Goal: Task Accomplishment & Management: Use online tool/utility

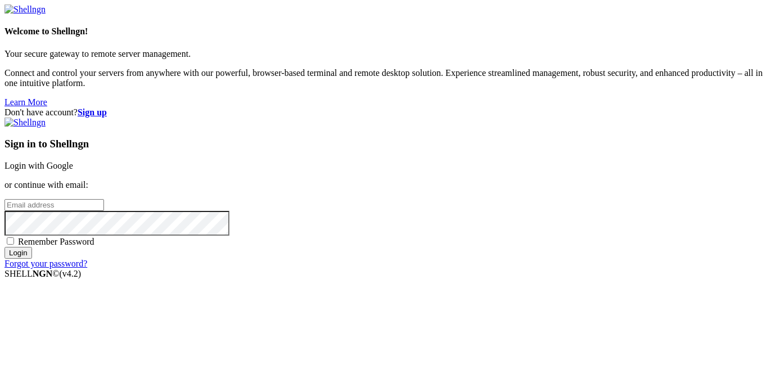
type input "[EMAIL_ADDRESS][DOMAIN_NAME]"
click at [94, 242] on span "Remember Password" at bounding box center [56, 242] width 76 height 10
click at [14, 242] on input "Remember Password" at bounding box center [10, 240] width 7 height 7
checkbox input "true"
click at [32, 259] on input "Login" at bounding box center [18, 253] width 28 height 12
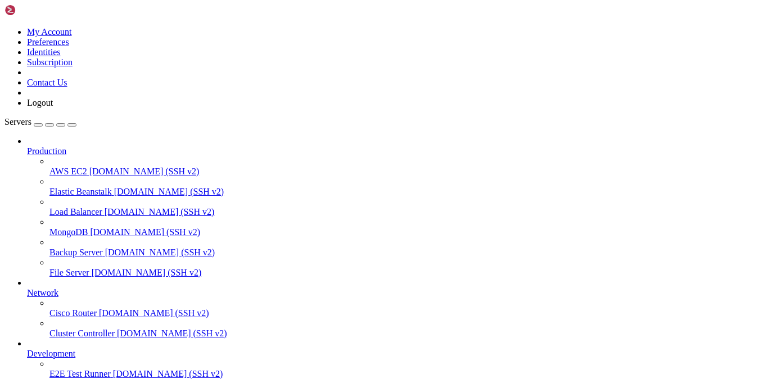
scroll to position [71, 0]
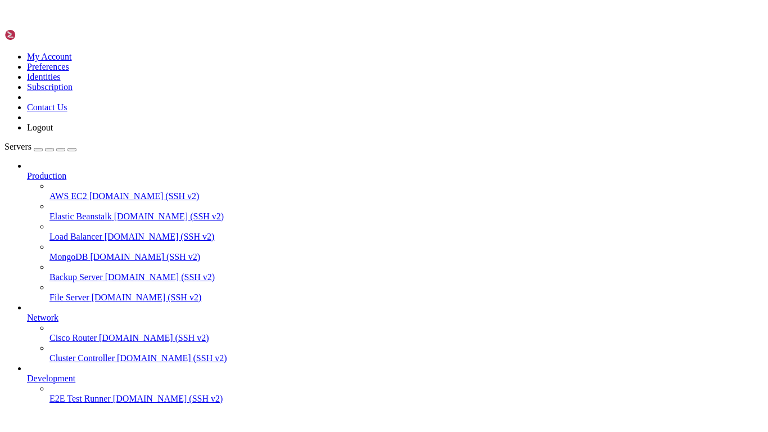
scroll to position [0, 0]
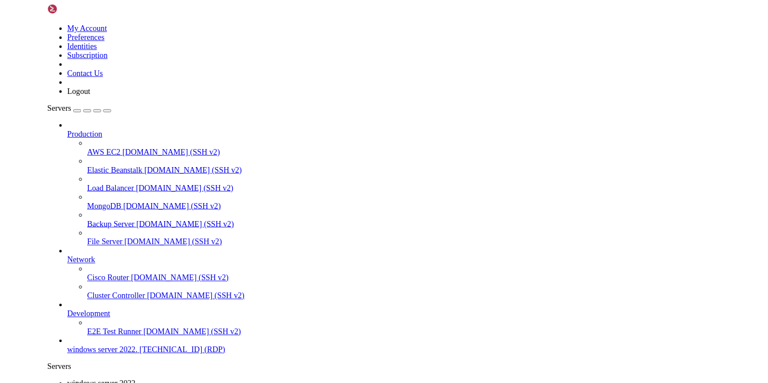
scroll to position [22, 0]
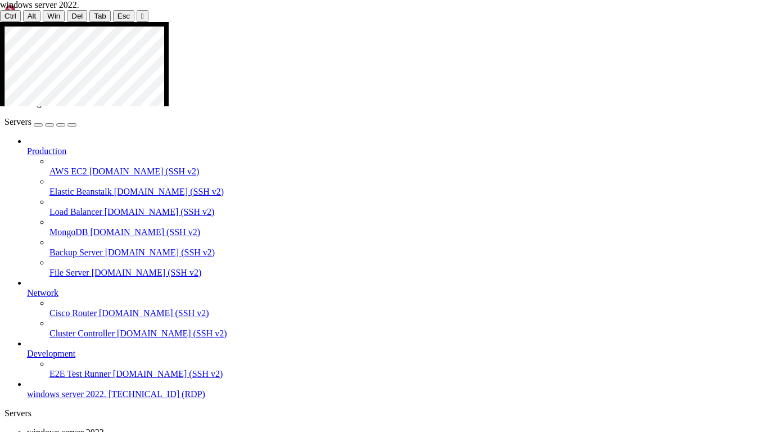
drag, startPoint x: 389, startPoint y: 119, endPoint x: 404, endPoint y: 449, distance: 330.8
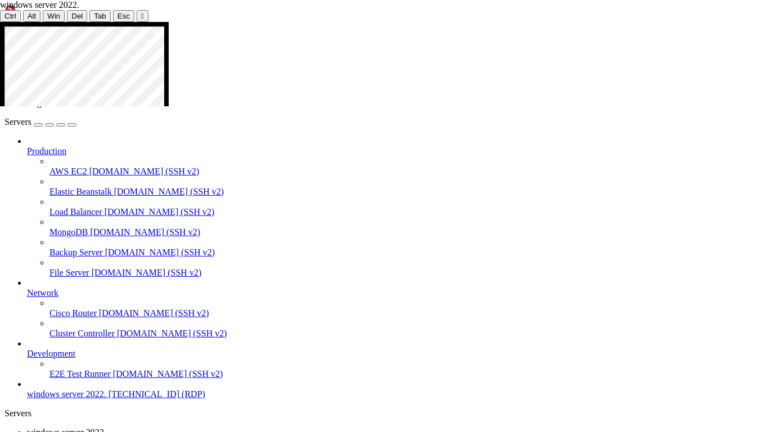
click at [397, 22] on div at bounding box center [384, 22] width 768 height 0
click at [141, 13] on div "" at bounding box center [142, 16] width 3 height 8
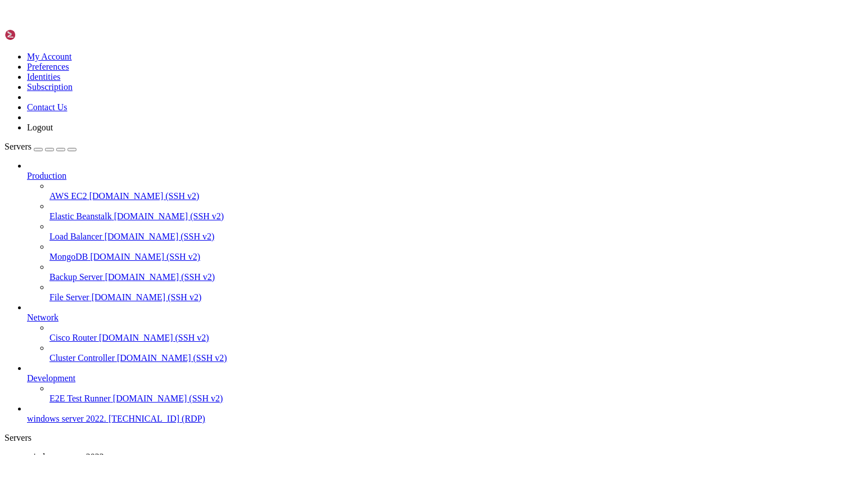
scroll to position [23, 0]
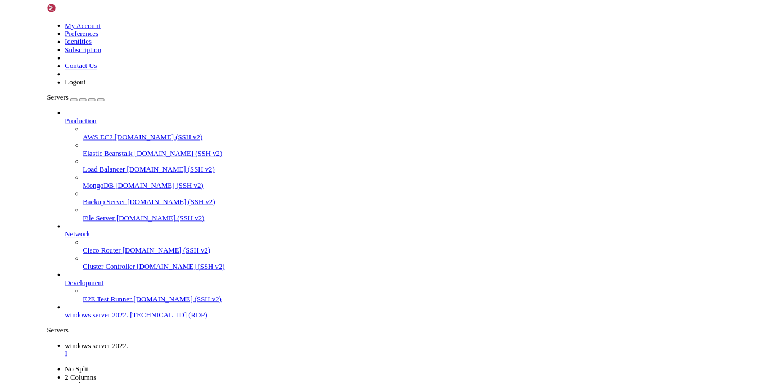
scroll to position [0, 0]
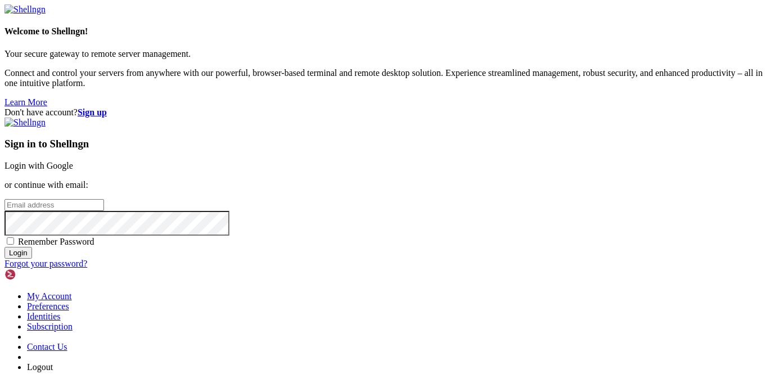
type input "[EMAIL_ADDRESS][DOMAIN_NAME]"
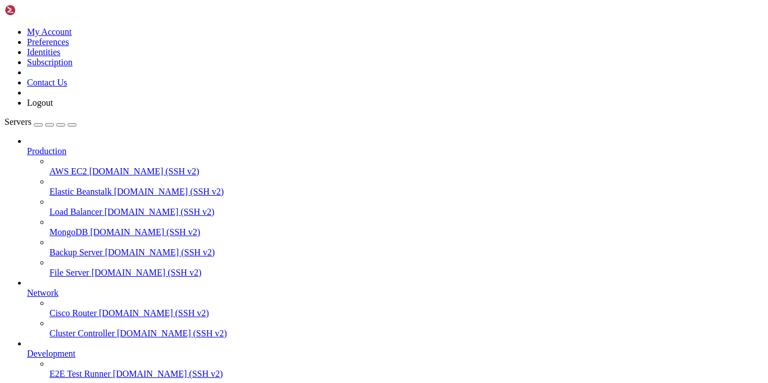
click at [76, 123] on button "button" at bounding box center [71, 124] width 9 height 3
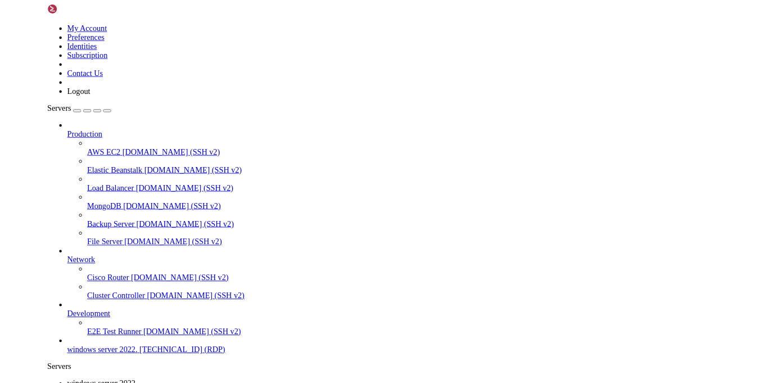
scroll to position [22, 0]
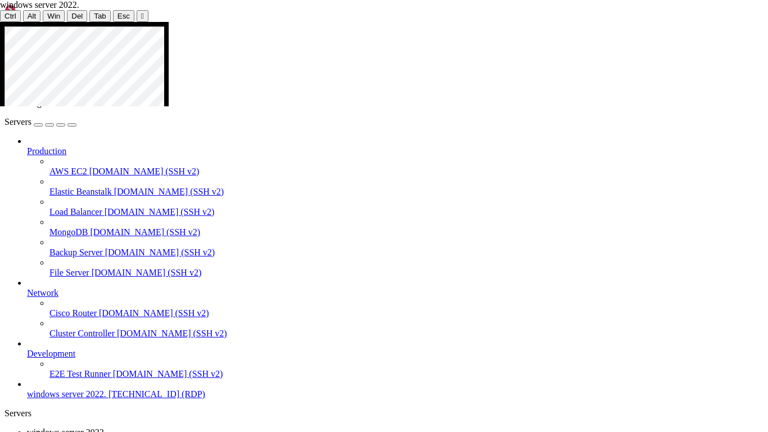
click at [0, 22] on icon at bounding box center [0, 22] width 0 height 0
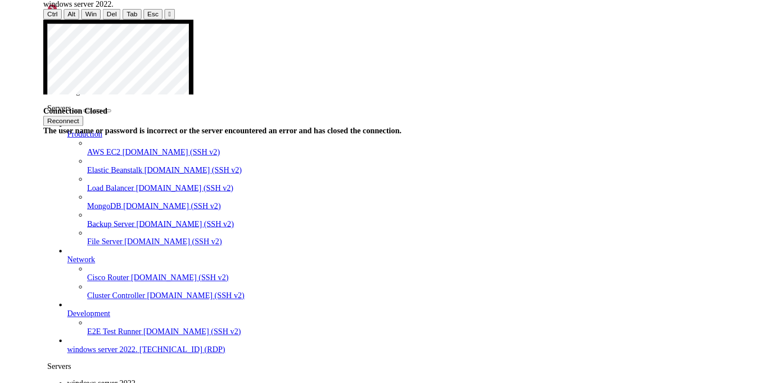
scroll to position [71, 0]
